Goal: Information Seeking & Learning: Check status

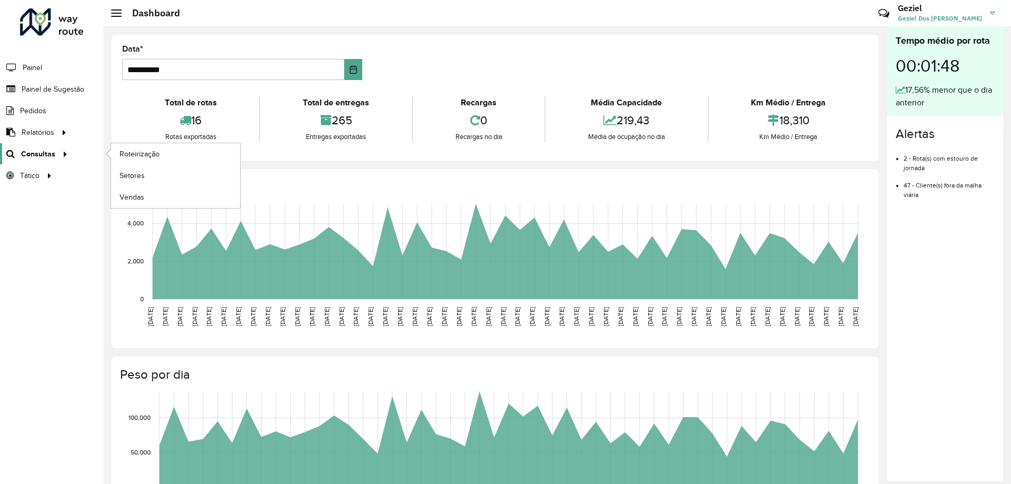
click at [42, 154] on span "Consultas" at bounding box center [38, 153] width 34 height 11
click at [132, 156] on span "Roteirização" at bounding box center [140, 153] width 43 height 11
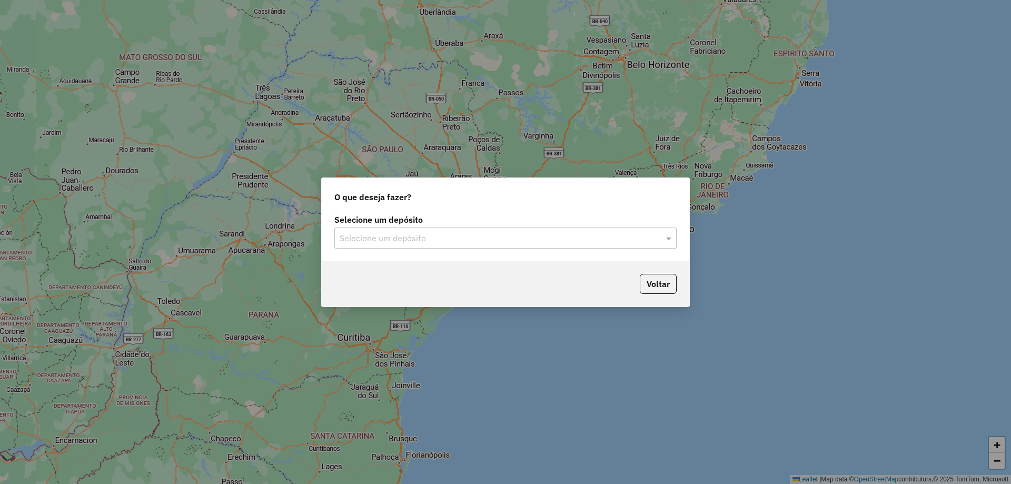
click at [418, 239] on input "text" at bounding box center [495, 238] width 311 height 13
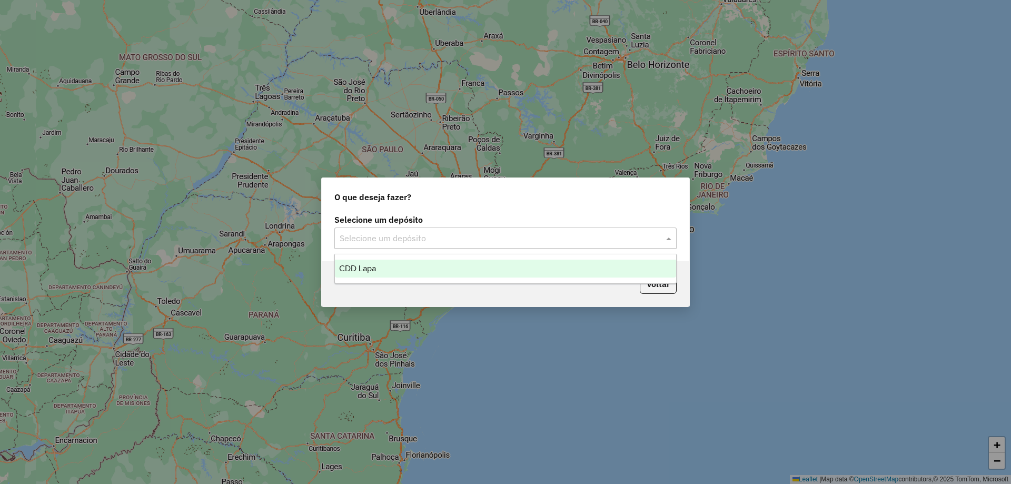
click at [394, 268] on div "CDD Lapa" at bounding box center [505, 268] width 341 height 18
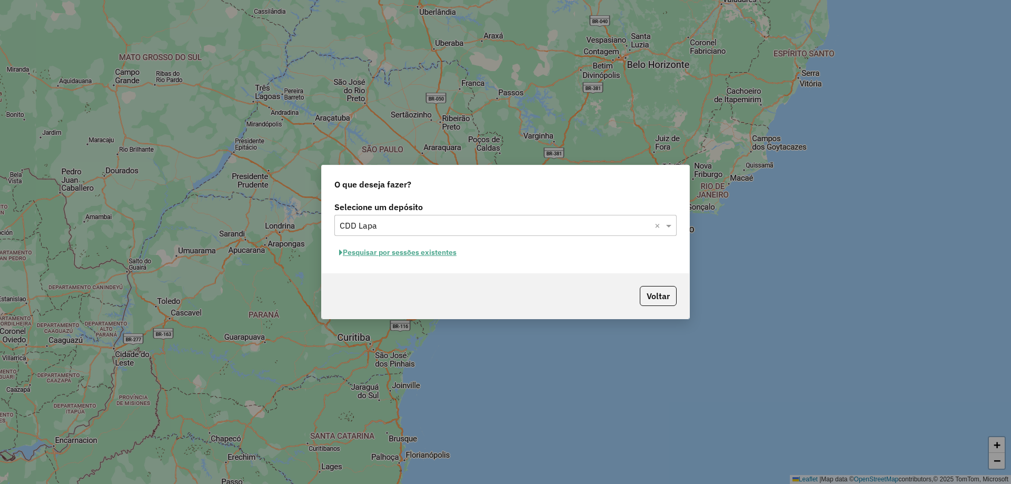
click at [414, 254] on button "Pesquisar por sessões existentes" at bounding box center [397, 252] width 127 height 16
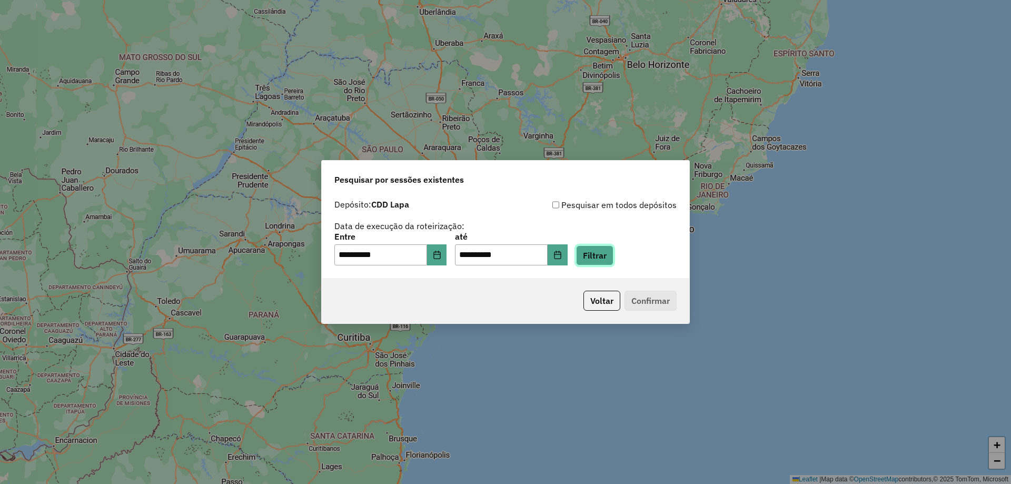
click at [598, 255] on button "Filtrar" at bounding box center [594, 255] width 37 height 20
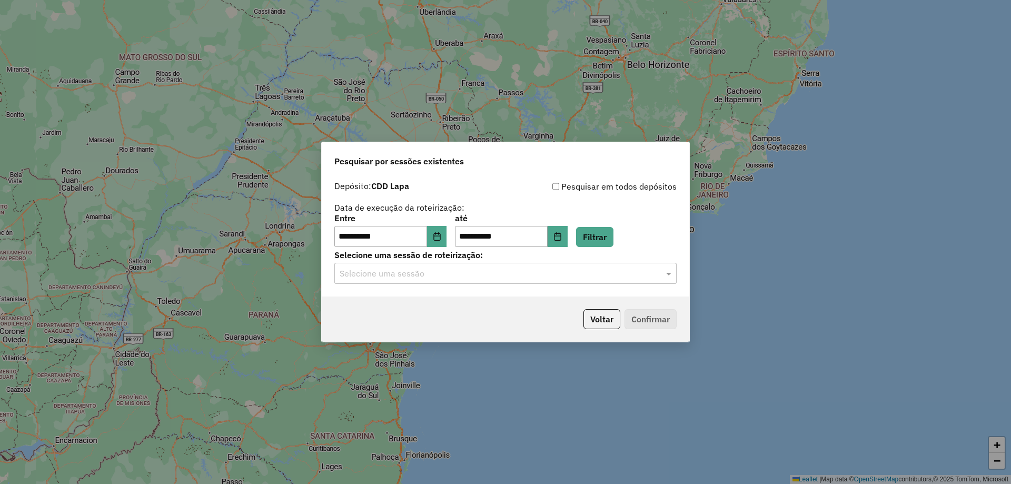
click at [518, 273] on input "text" at bounding box center [495, 273] width 311 height 13
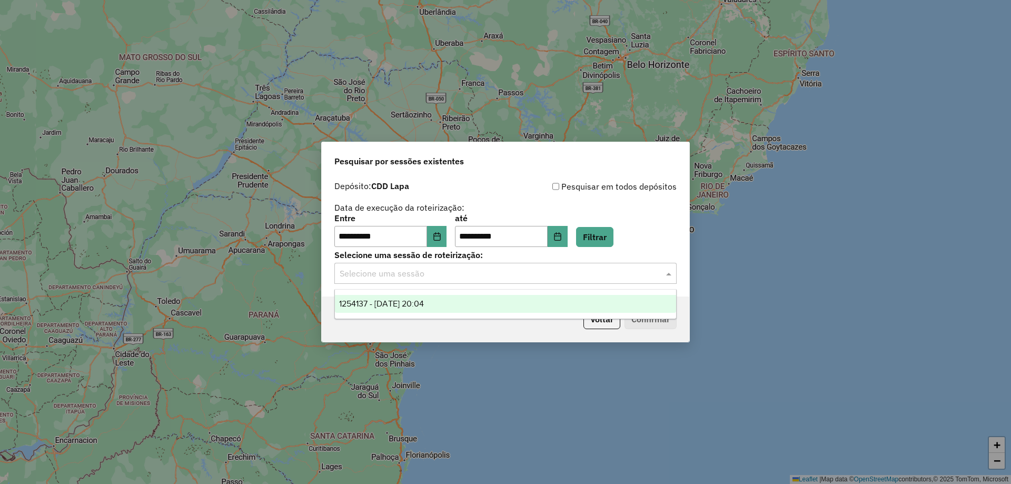
click at [404, 299] on span "1254137 - 27/08/2025 20:04" at bounding box center [381, 303] width 85 height 9
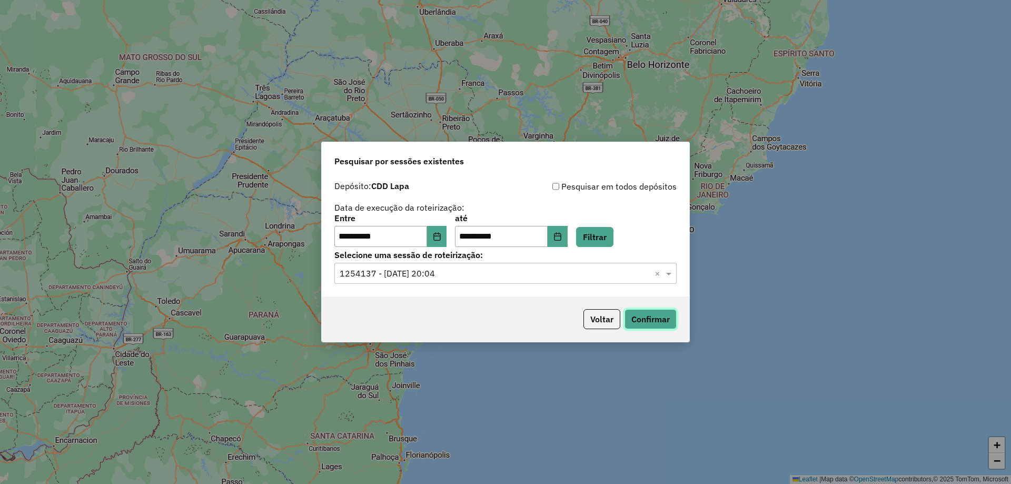
click at [648, 323] on button "Confirmar" at bounding box center [650, 319] width 52 height 20
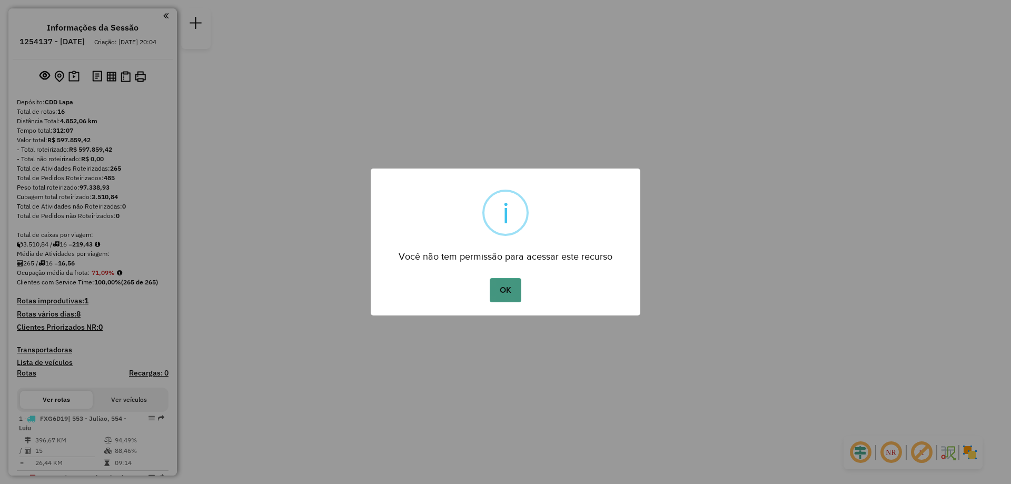
click at [510, 294] on button "OK" at bounding box center [505, 290] width 31 height 24
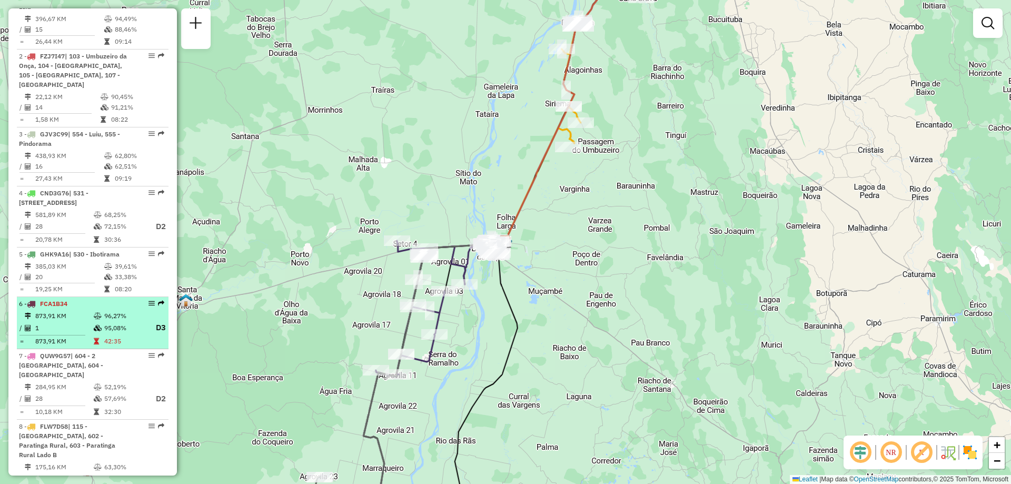
scroll to position [526, 0]
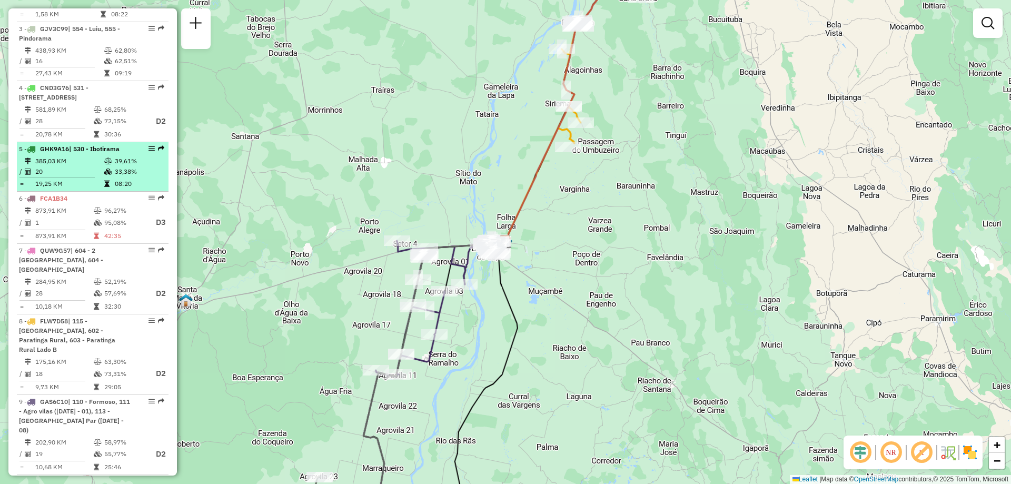
select select "**********"
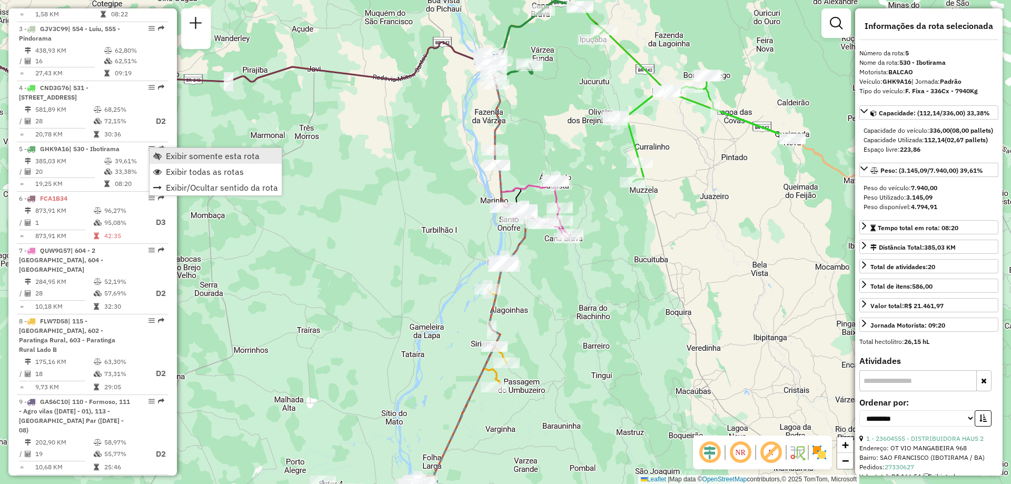
click at [206, 156] on span "Exibir somente esta rota" at bounding box center [213, 156] width 94 height 8
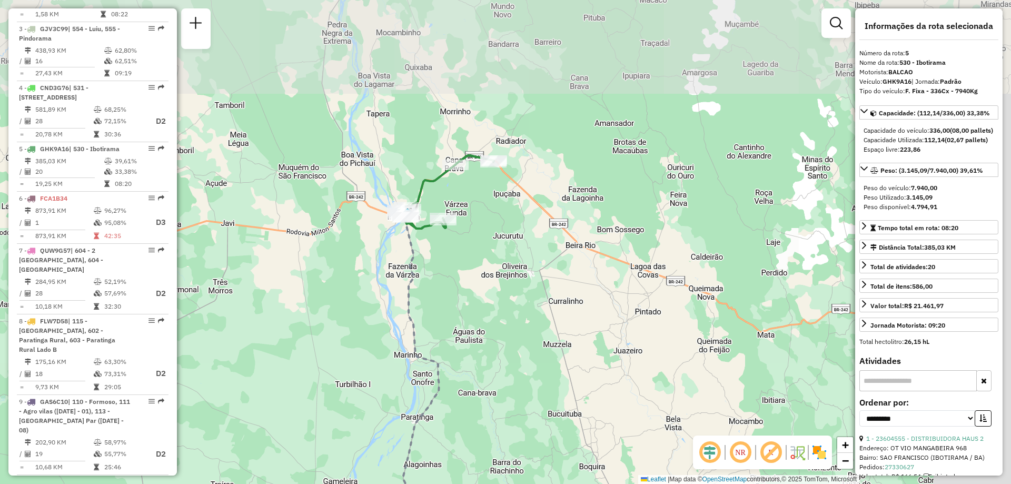
drag, startPoint x: 542, startPoint y: 87, endPoint x: 460, endPoint y: 239, distance: 173.1
click at [456, 243] on div "Janela de atendimento Grade de atendimento Capacidade Transportadoras Veículos …" at bounding box center [505, 242] width 1011 height 484
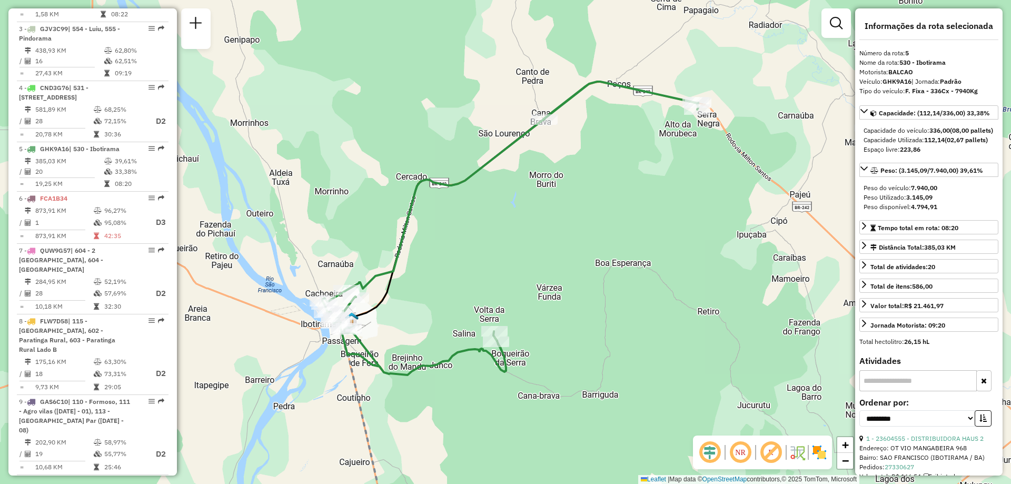
drag, startPoint x: 406, startPoint y: 259, endPoint x: 521, endPoint y: 321, distance: 130.2
click at [521, 321] on div "Janela de atendimento Grade de atendimento Capacidade Transportadoras Veículos …" at bounding box center [505, 242] width 1011 height 484
